Goal: Task Accomplishment & Management: Complete application form

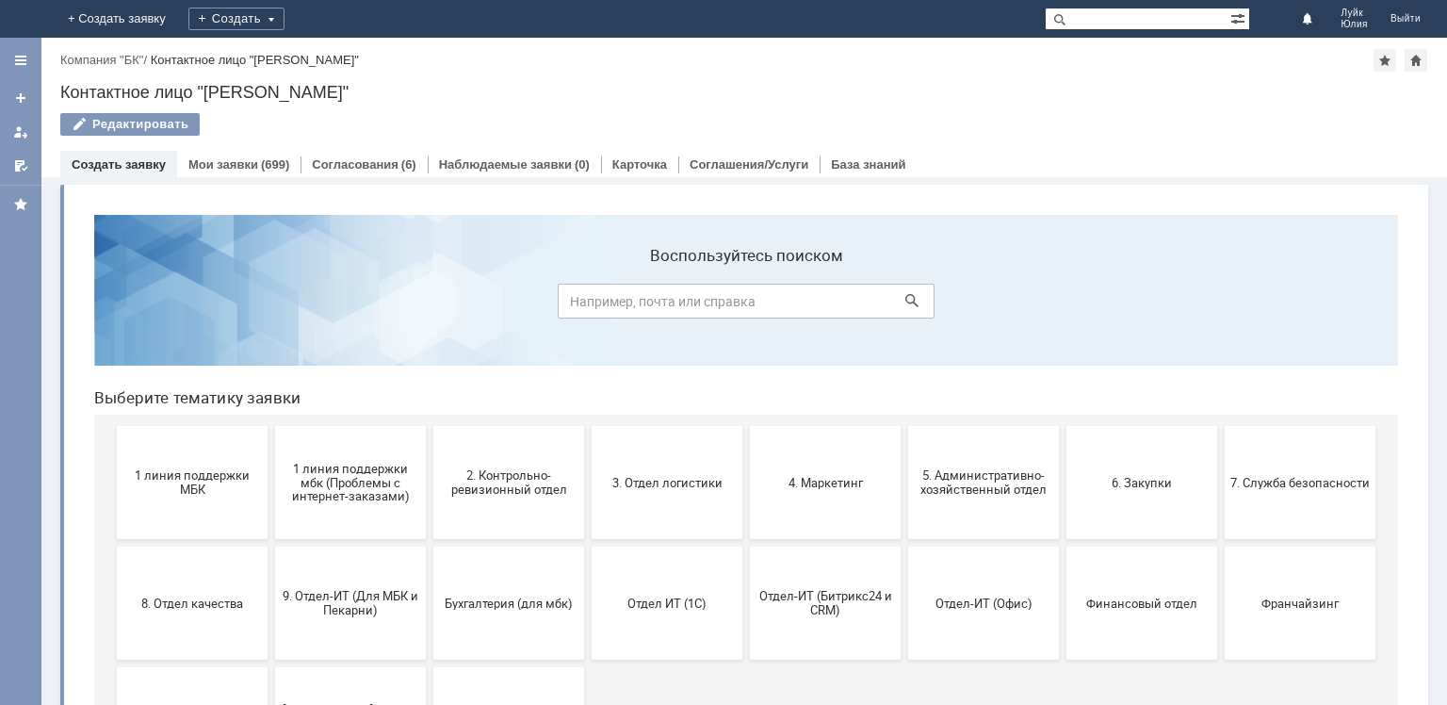
click at [682, 465] on button "3. Отдел логистики" at bounding box center [667, 482] width 151 height 113
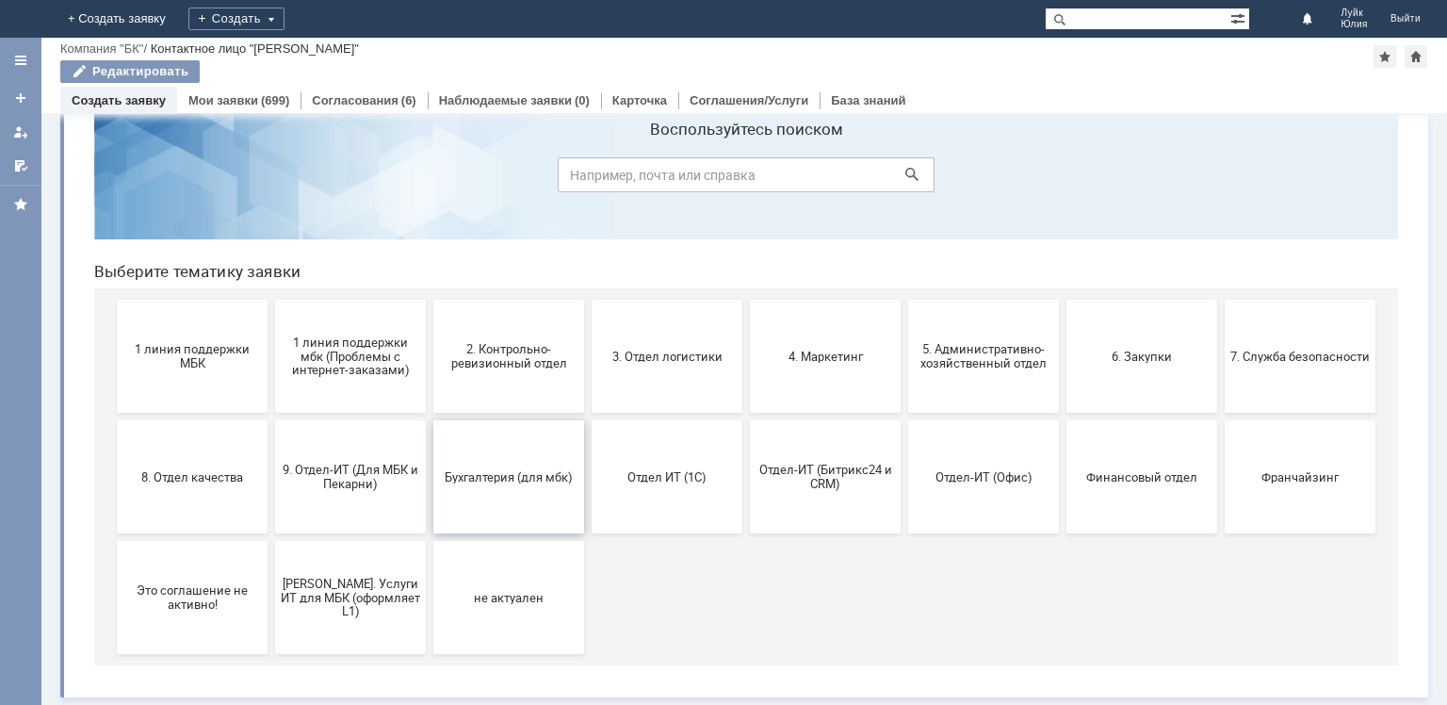
scroll to position [62, 0]
click at [343, 491] on button "9. Отдел-ИТ (Для МБК и Пекарни)" at bounding box center [350, 476] width 151 height 113
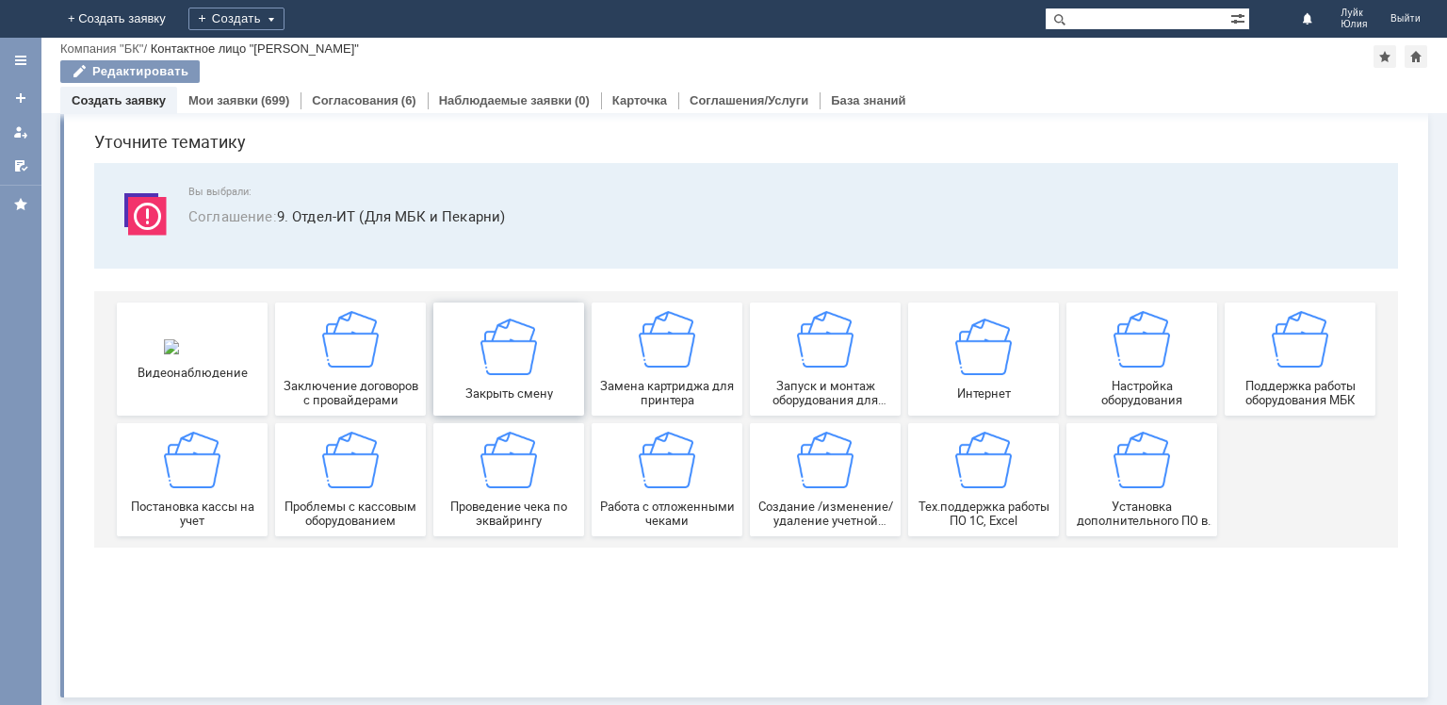
scroll to position [0, 0]
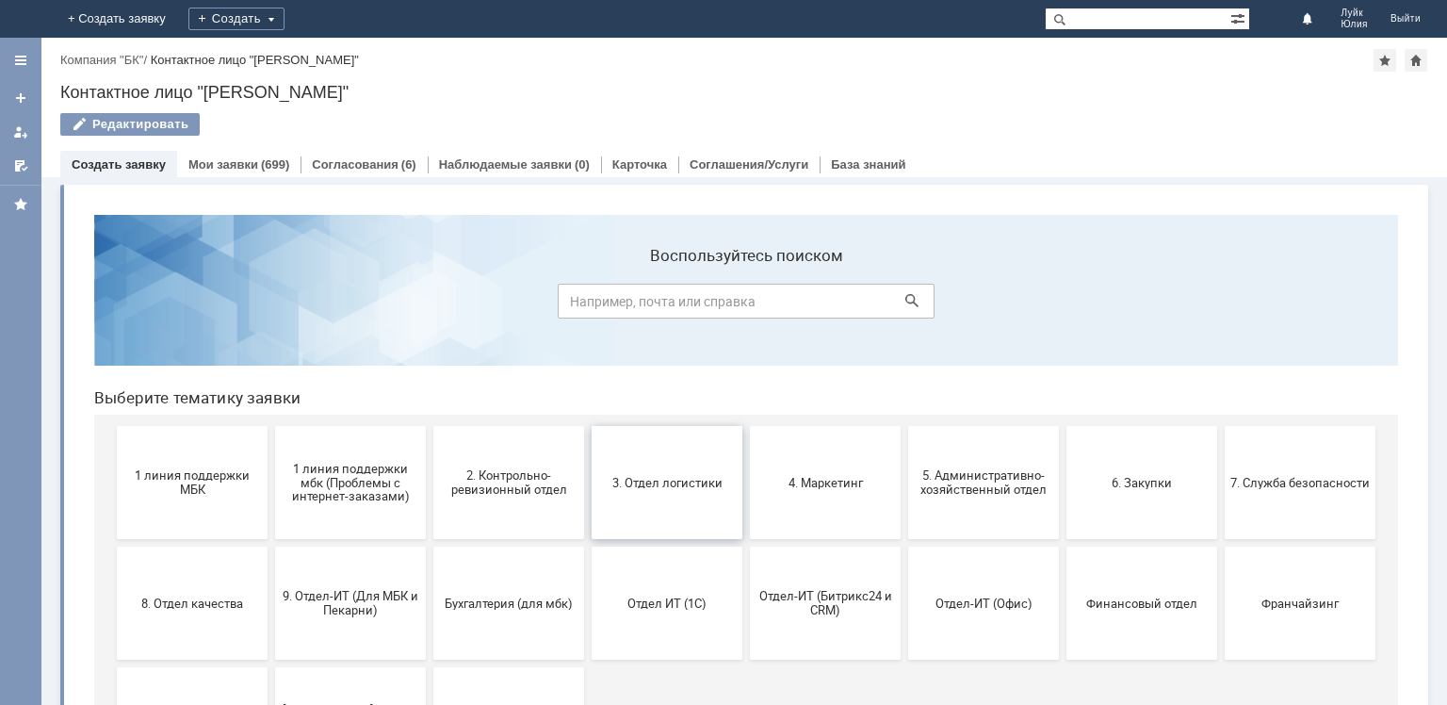
click at [656, 491] on button "3. Отдел логистики" at bounding box center [667, 482] width 151 height 113
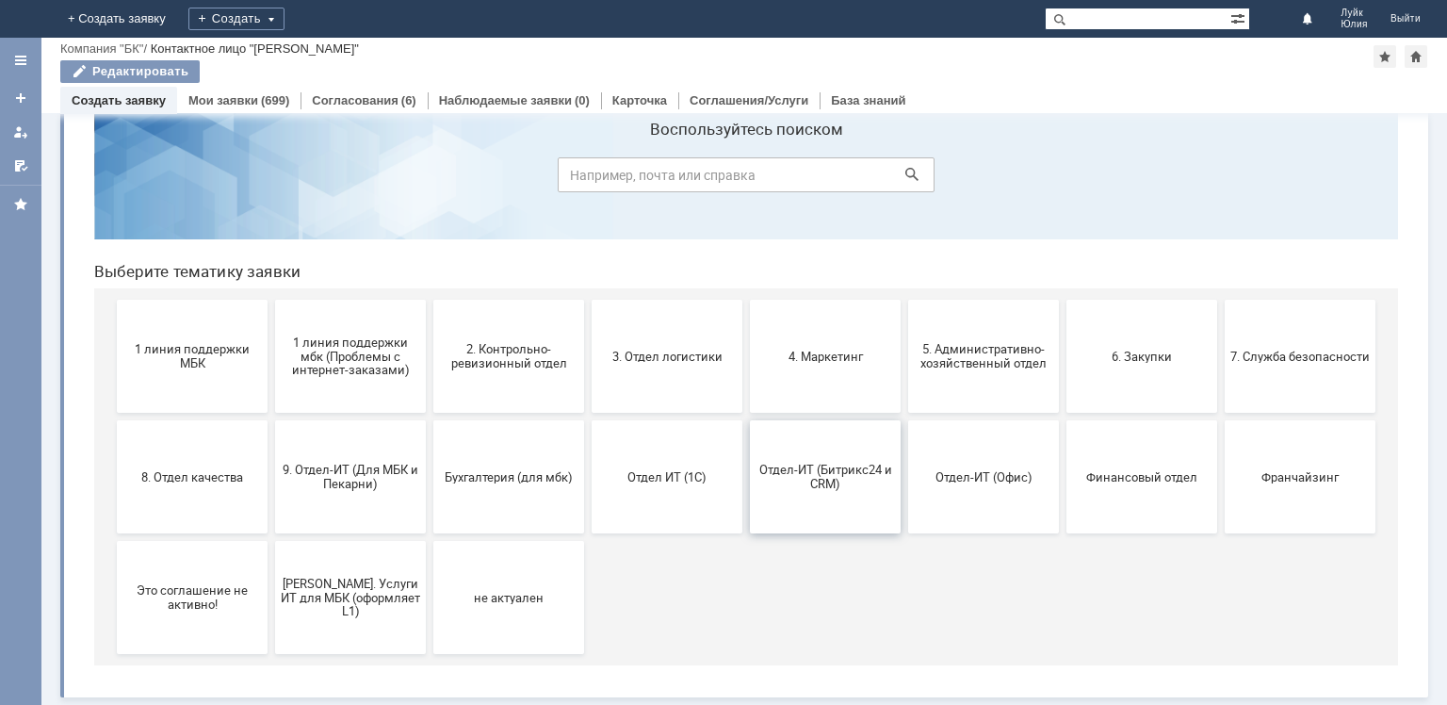
scroll to position [62, 0]
click at [1170, 352] on span "6. Закупки" at bounding box center [1141, 356] width 139 height 14
click at [636, 482] on span "Отдел ИТ (1С)" at bounding box center [666, 476] width 139 height 14
click at [976, 488] on button "Отдел-ИТ (Офис)" at bounding box center [983, 476] width 151 height 113
click at [368, 594] on span "[PERSON_NAME]. Услуги ИТ для МБК (оформляет L1)" at bounding box center [350, 597] width 139 height 42
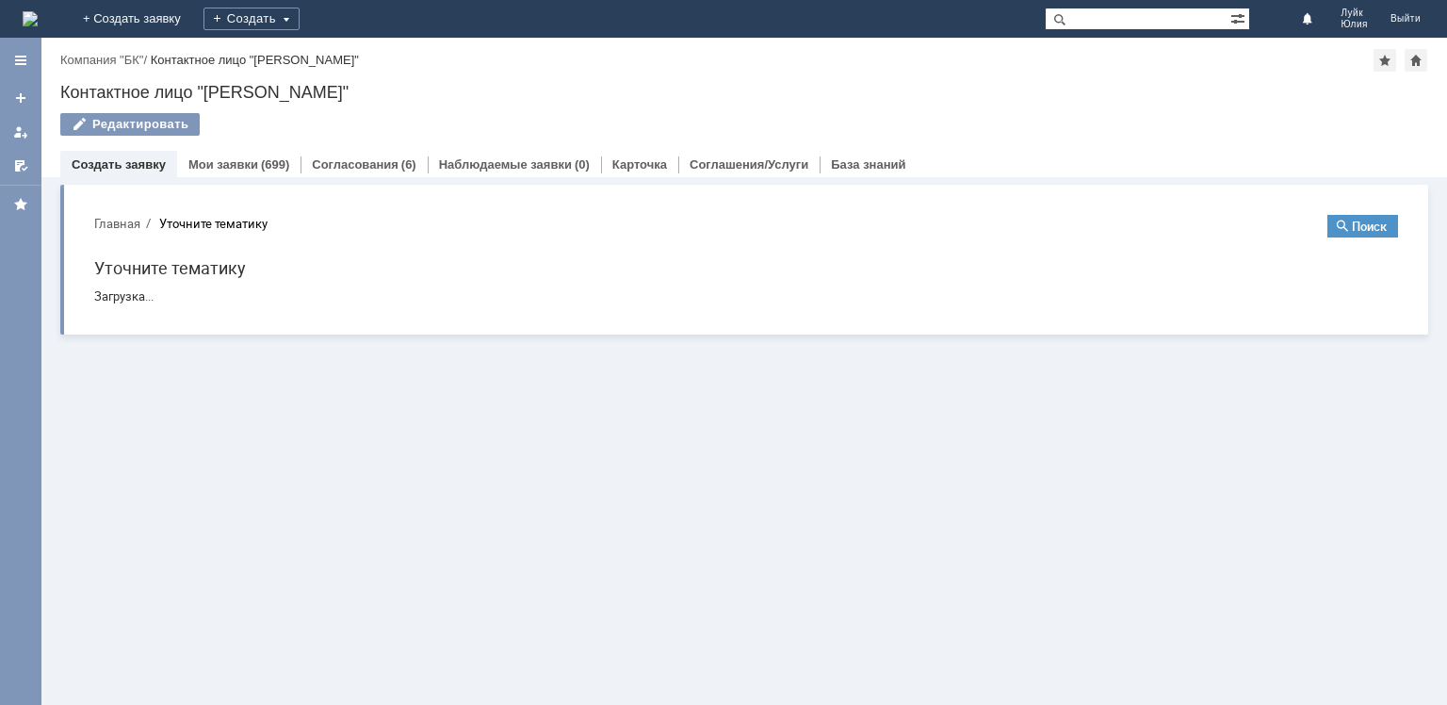
scroll to position [0, 0]
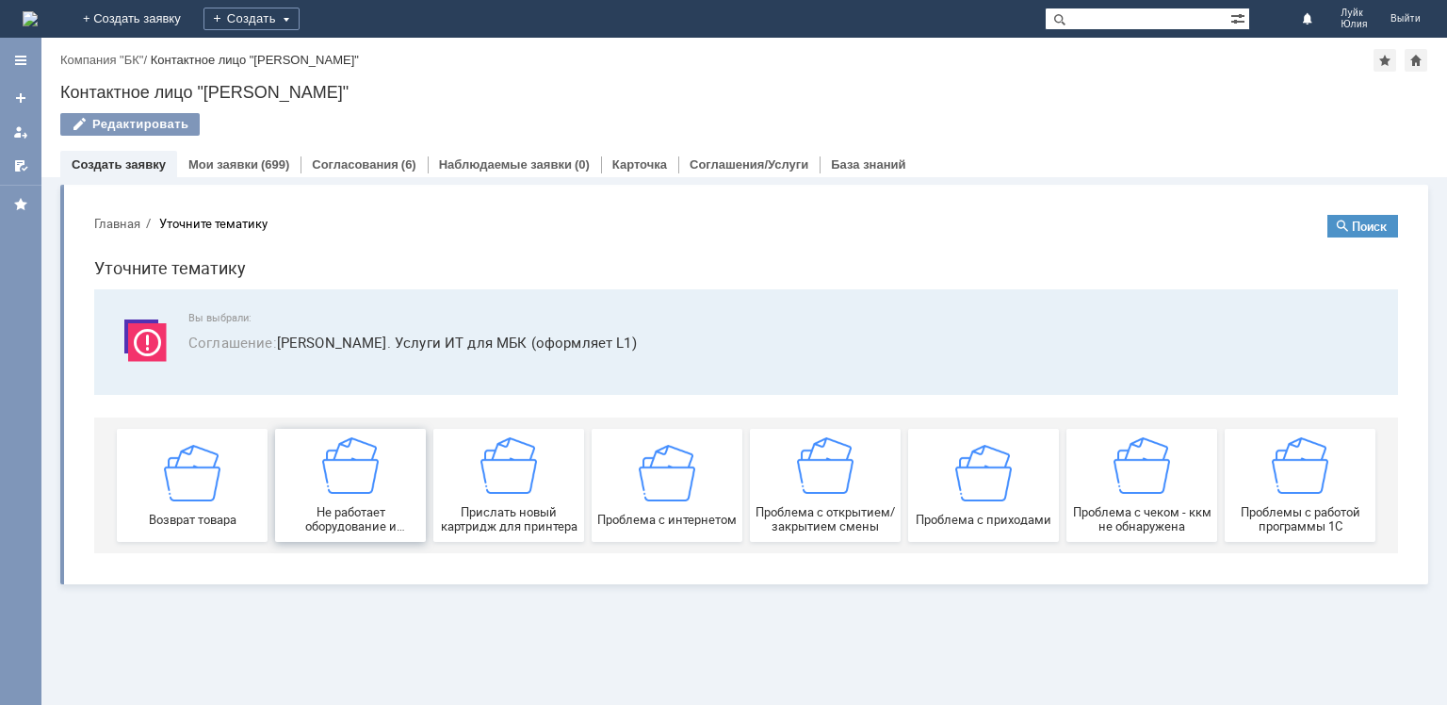
click at [341, 474] on img at bounding box center [350, 465] width 57 height 57
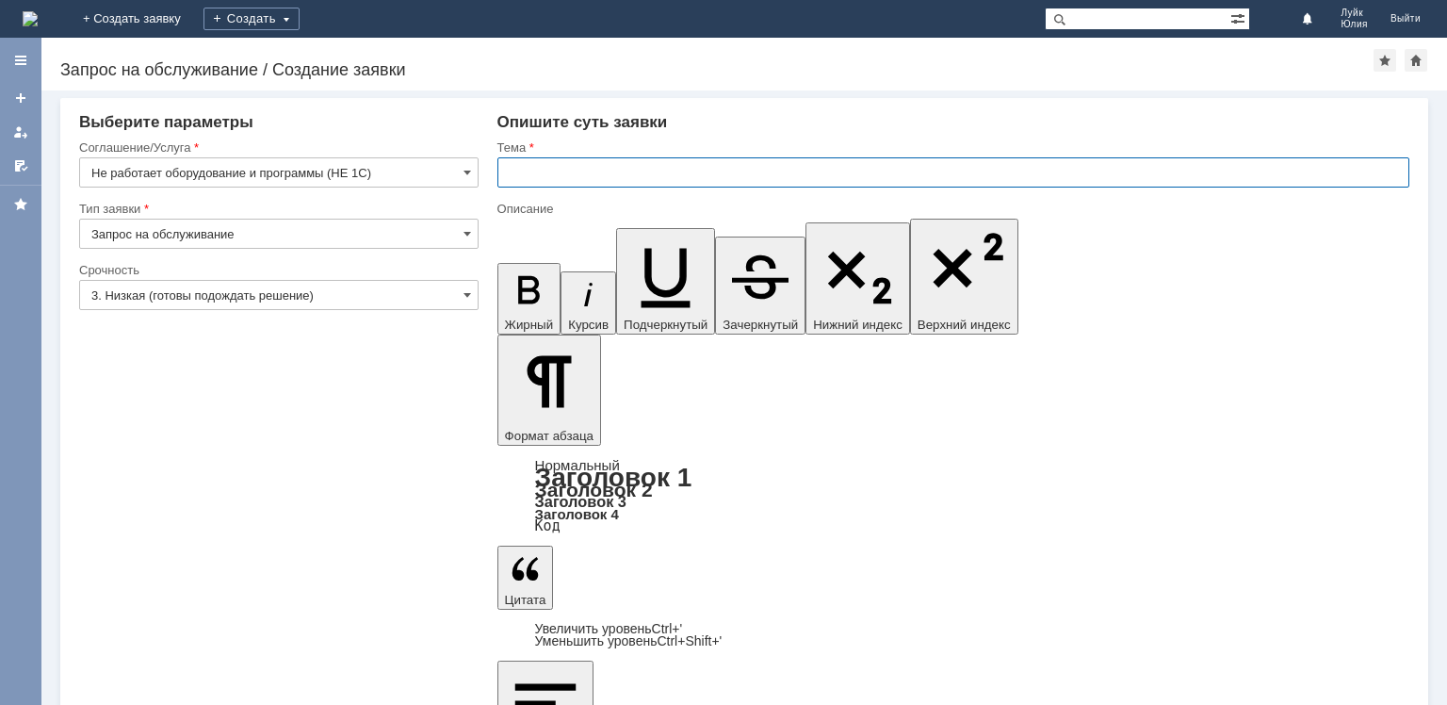
click at [673, 172] on input "text" at bounding box center [953, 172] width 912 height 30
type input "Заявка на новый проводной сканер для МБК Ижевск 7"
